Goal: Information Seeking & Learning: Learn about a topic

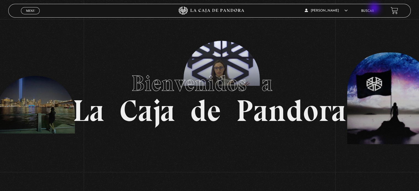
click at [374, 9] on li "Buscar" at bounding box center [367, 11] width 13 height 9
click at [374, 13] on li "Buscar" at bounding box center [367, 11] width 13 height 9
click at [371, 10] on link "Buscar" at bounding box center [367, 10] width 13 height 3
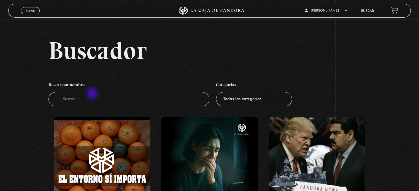
click at [92, 95] on input "Buscador" at bounding box center [128, 99] width 161 height 15
type input "f"
type input "[PERSON_NAME]"
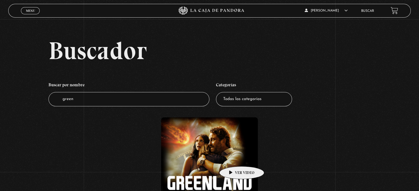
click at [233, 158] on figure at bounding box center [209, 165] width 96 height 96
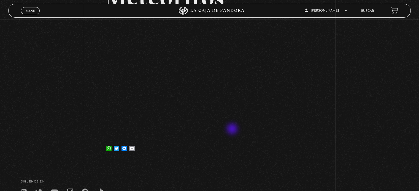
scroll to position [110, 0]
